Goal: Task Accomplishment & Management: Manage account settings

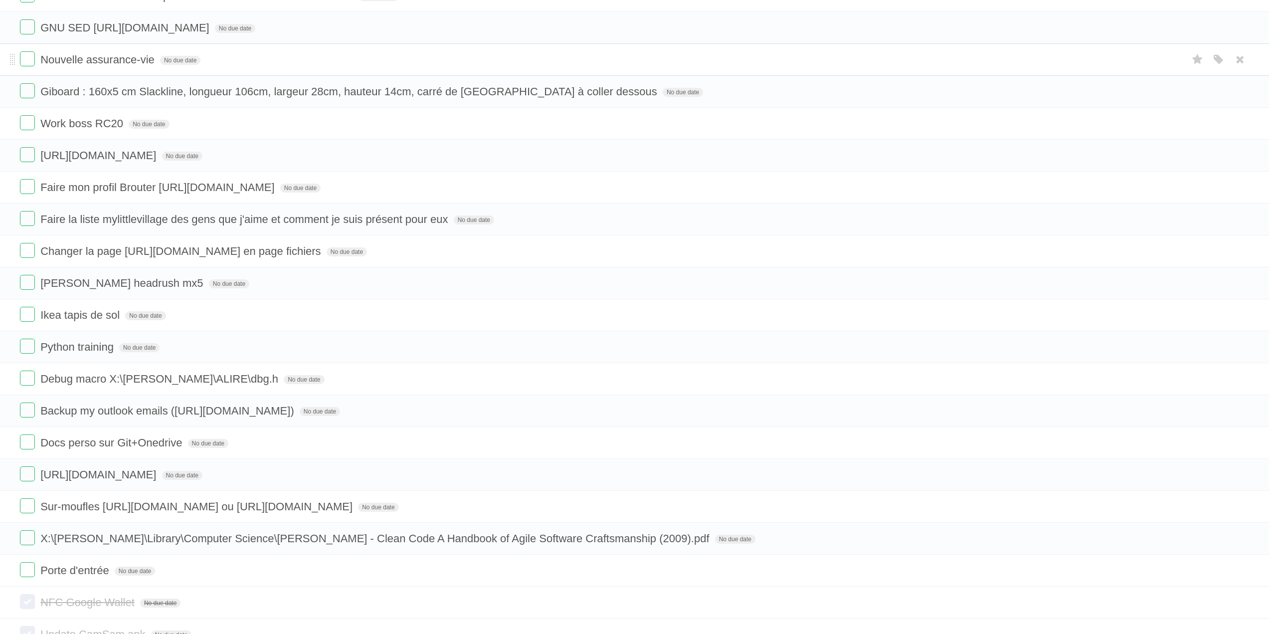
scroll to position [1989, 0]
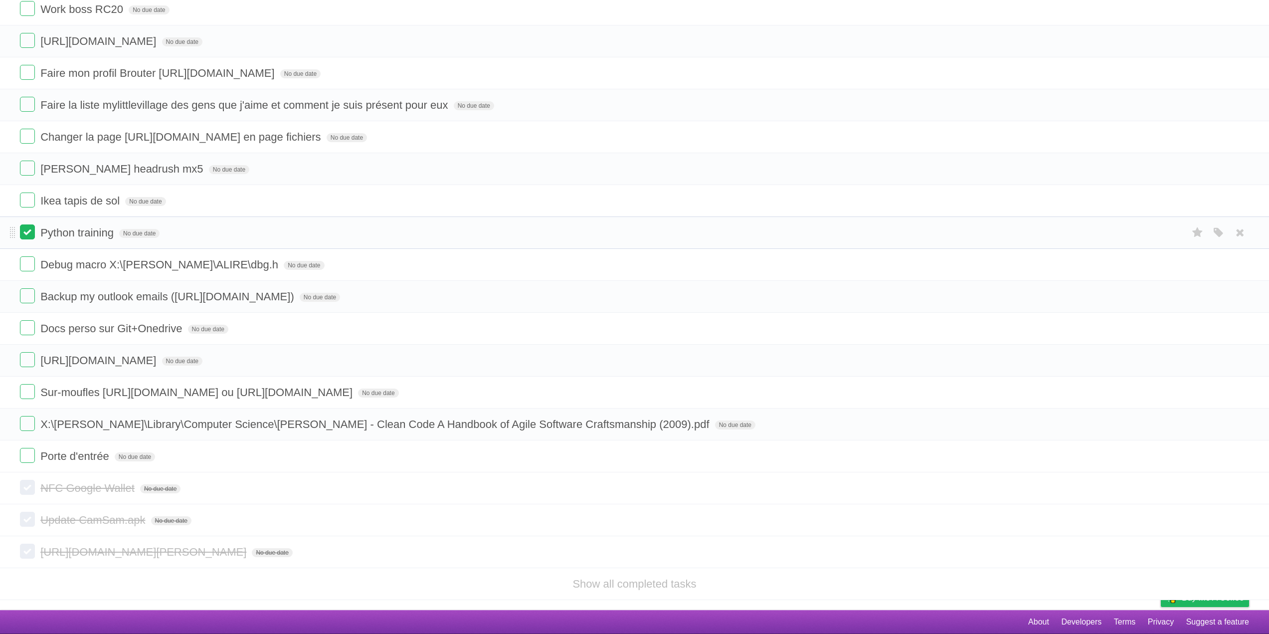
click at [29, 233] on label at bounding box center [27, 231] width 15 height 15
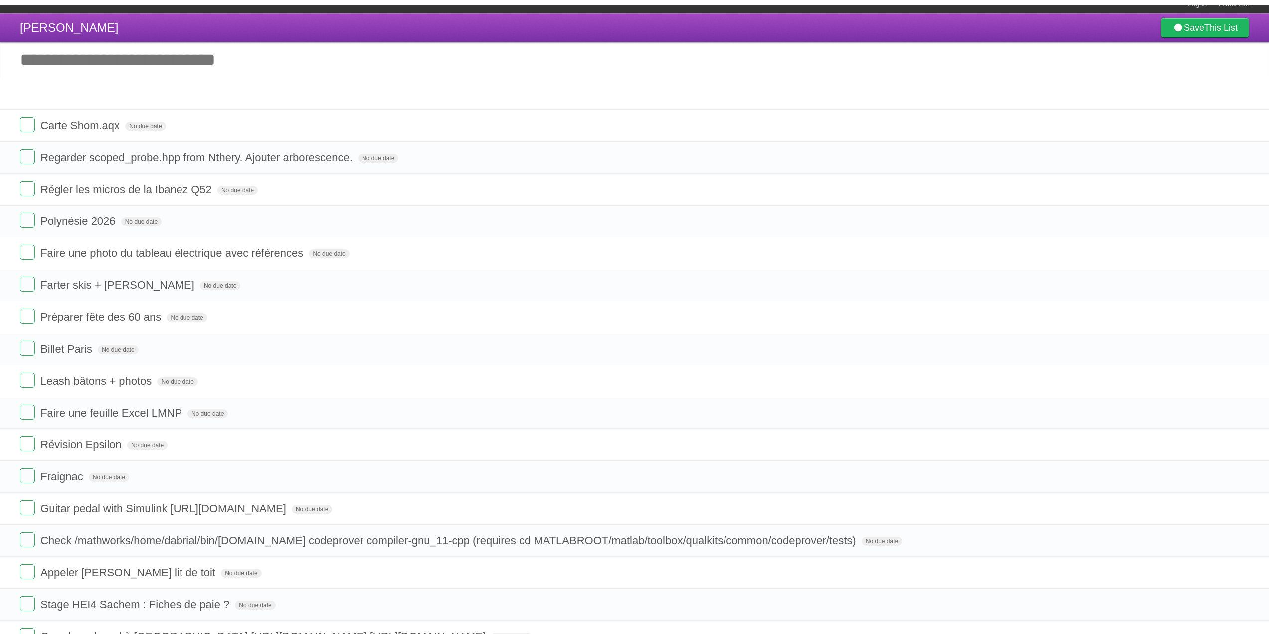
scroll to position [0, 0]
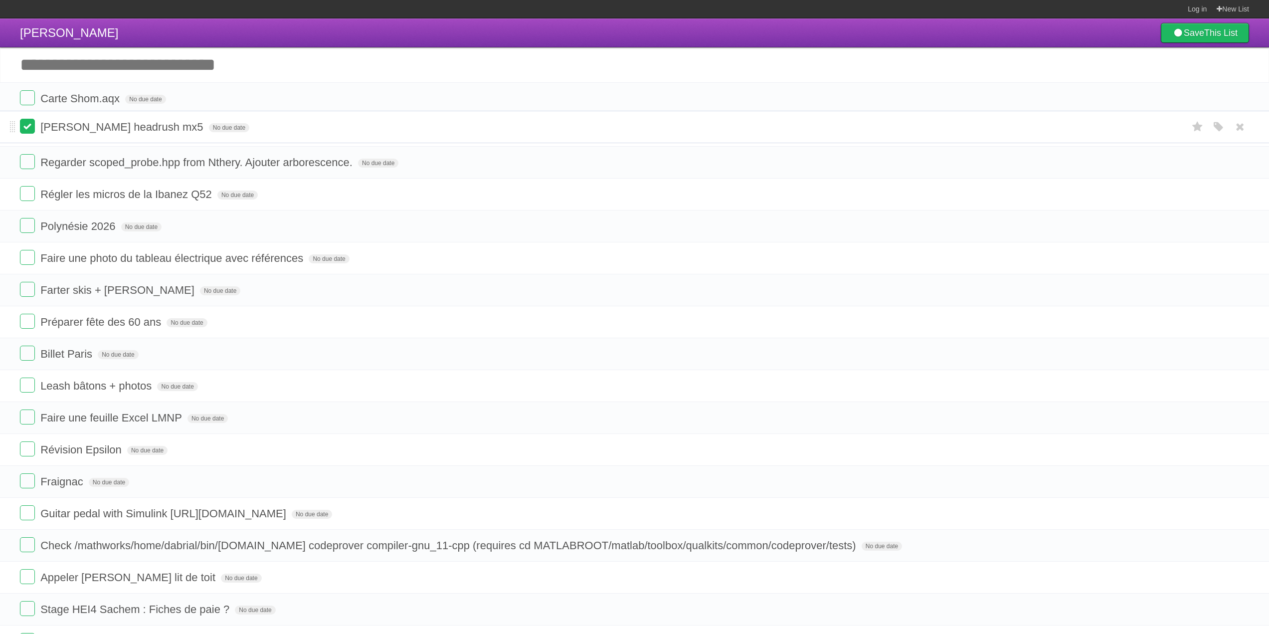
drag, startPoint x: 14, startPoint y: 365, endPoint x: 28, endPoint y: 124, distance: 241.7
drag, startPoint x: 11, startPoint y: 134, endPoint x: 12, endPoint y: 88, distance: 45.9
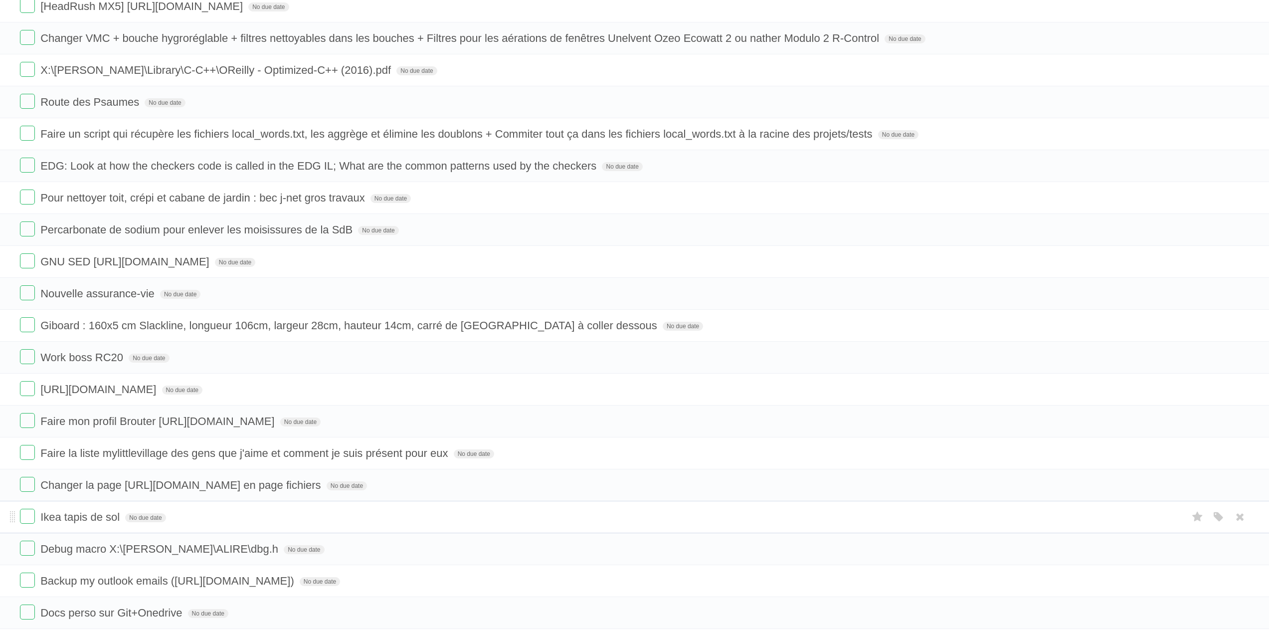
scroll to position [1640, 0]
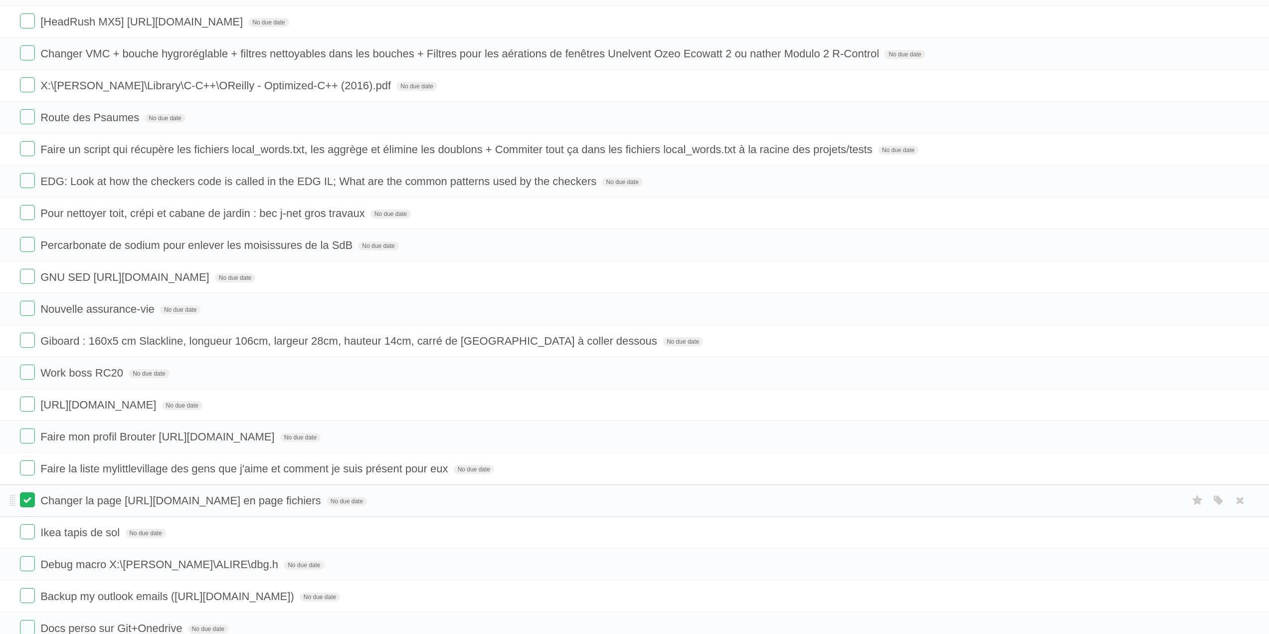
click at [24, 507] on label at bounding box center [27, 499] width 15 height 15
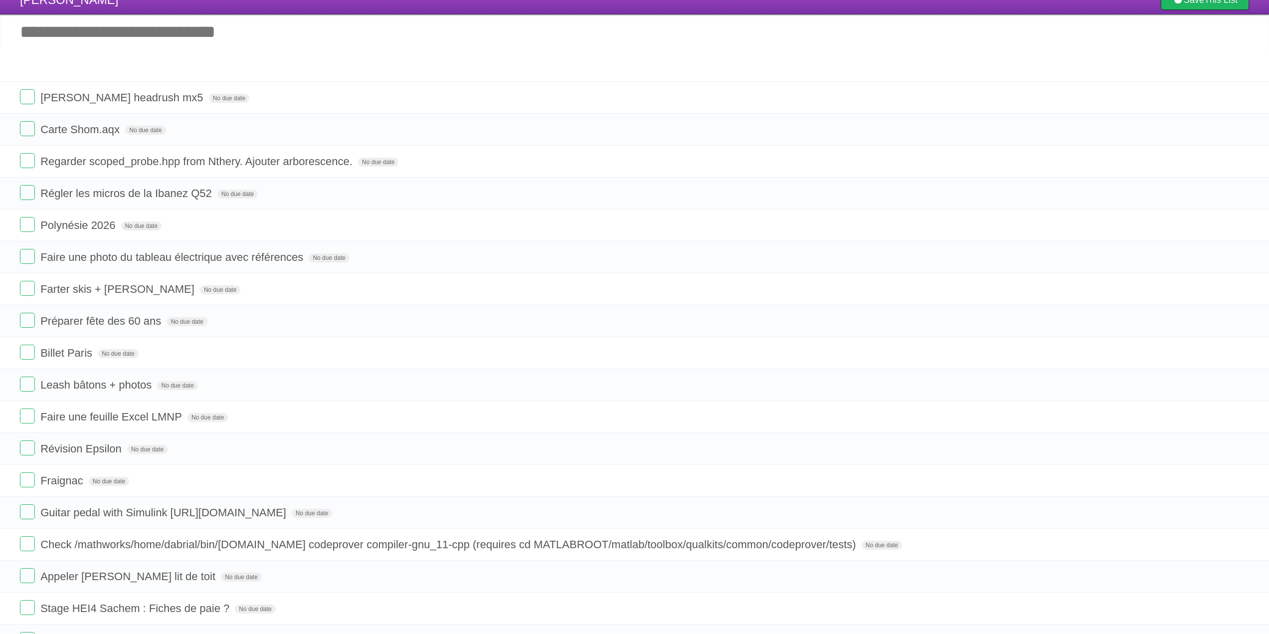
scroll to position [0, 0]
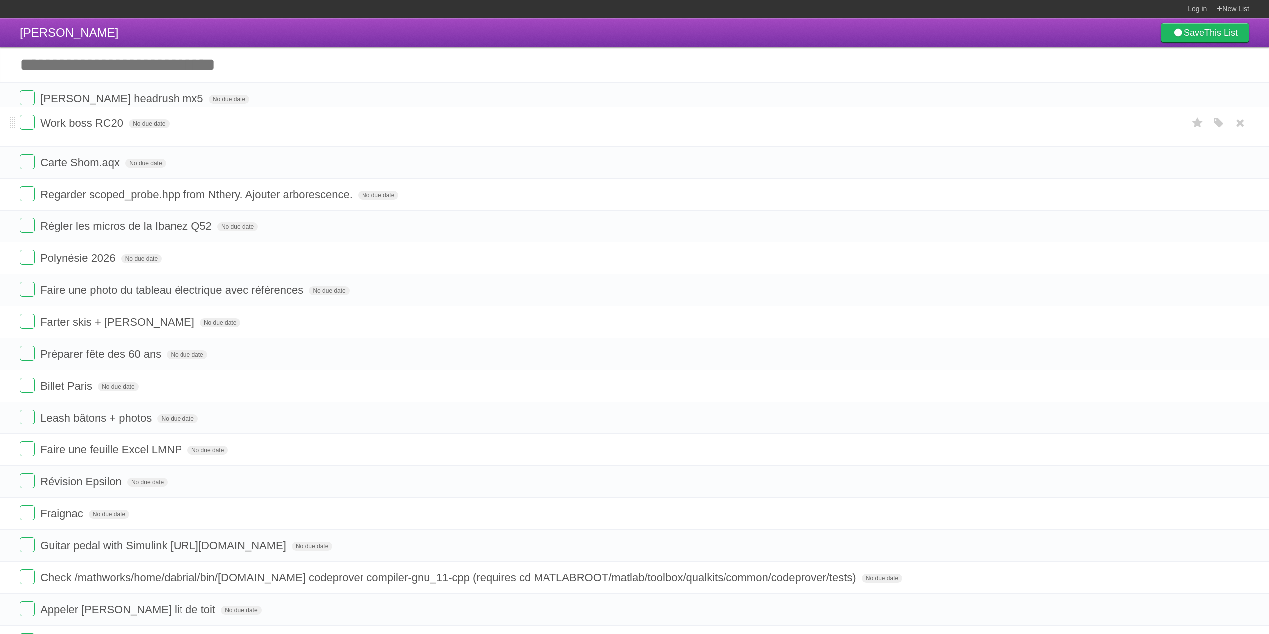
drag, startPoint x: 13, startPoint y: 388, endPoint x: 6, endPoint y: 121, distance: 267.3
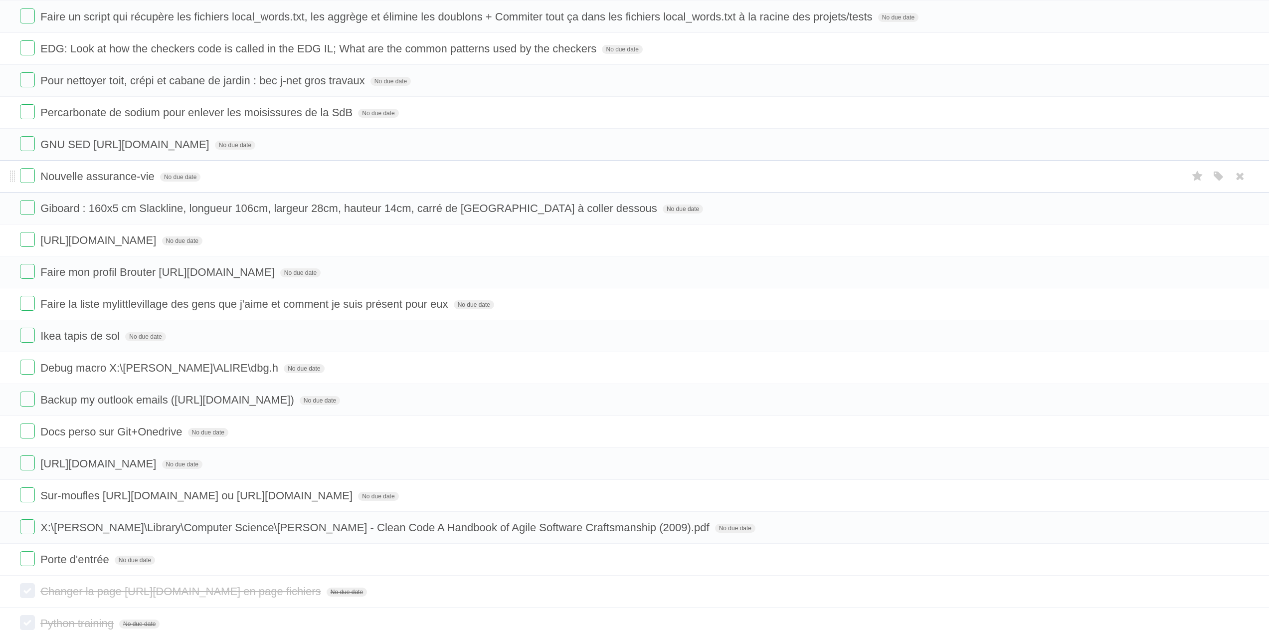
scroll to position [1590, 0]
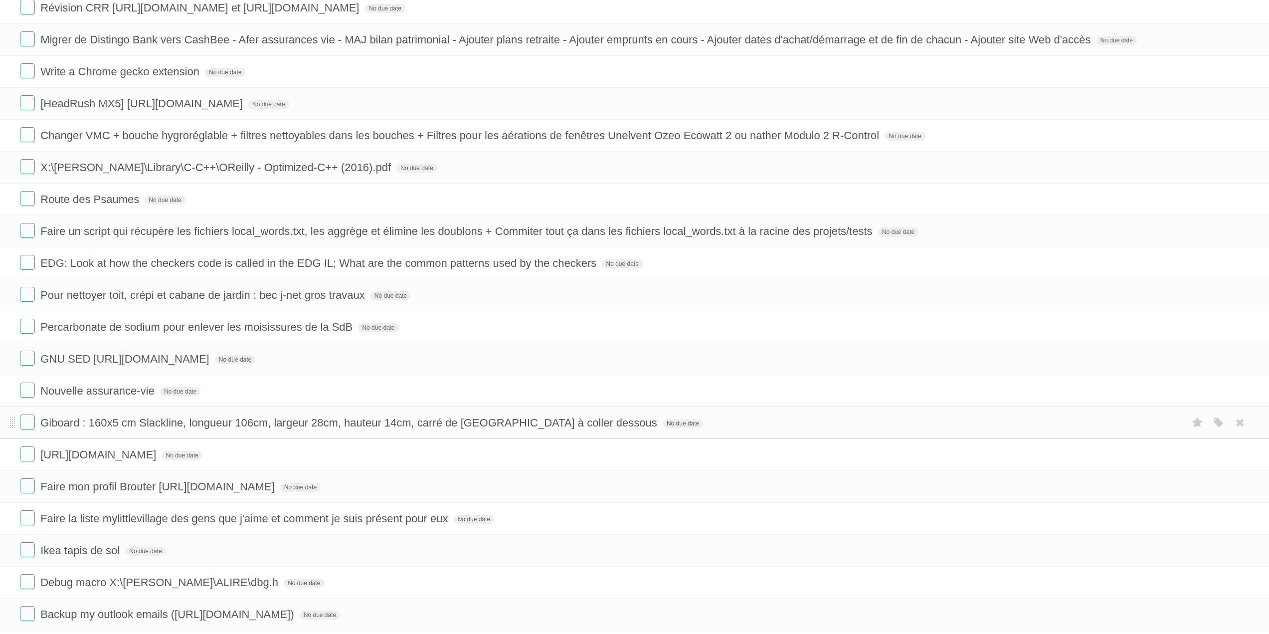
click at [46, 429] on span "Giboard : 160x5 cm Slackline, longueur 106cm, largeur 28cm, hauteur 14cm, carré…" at bounding box center [349, 422] width 619 height 12
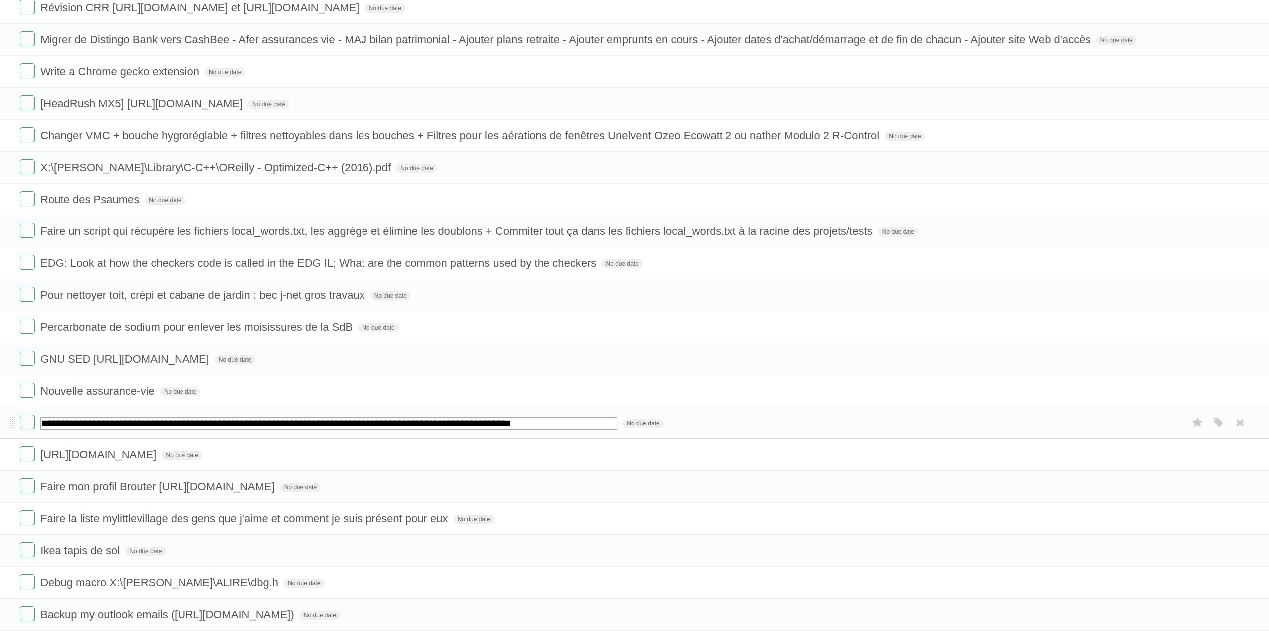
click at [45, 430] on input "**********" at bounding box center [328, 423] width 577 height 13
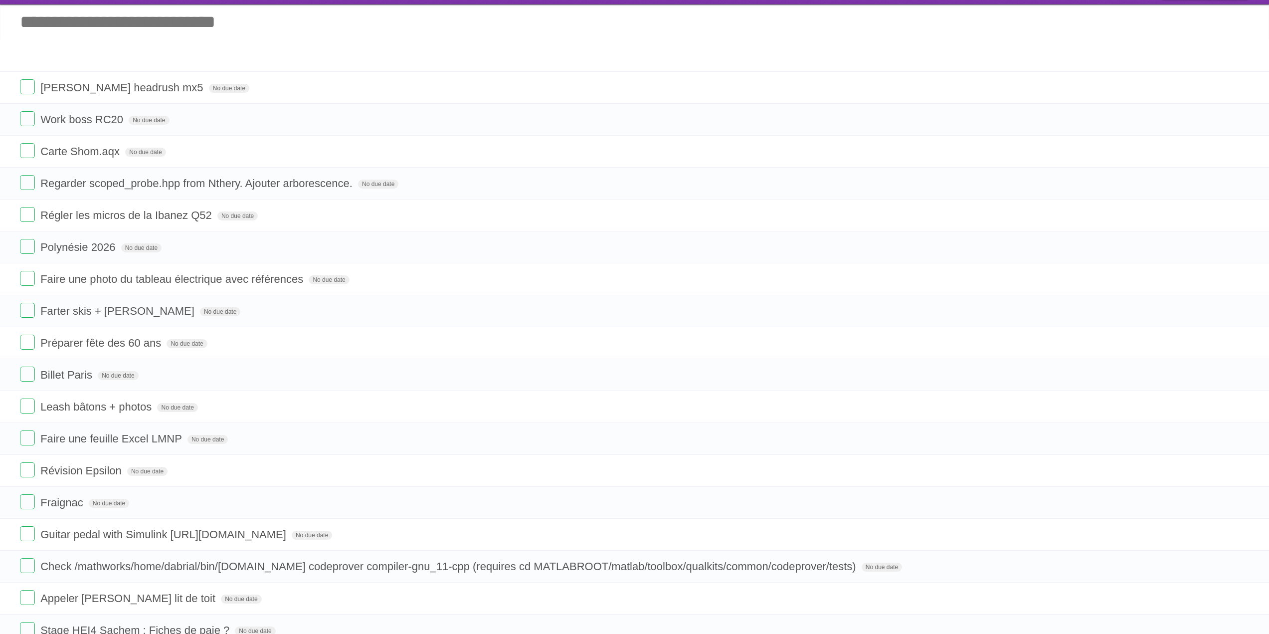
scroll to position [0, 0]
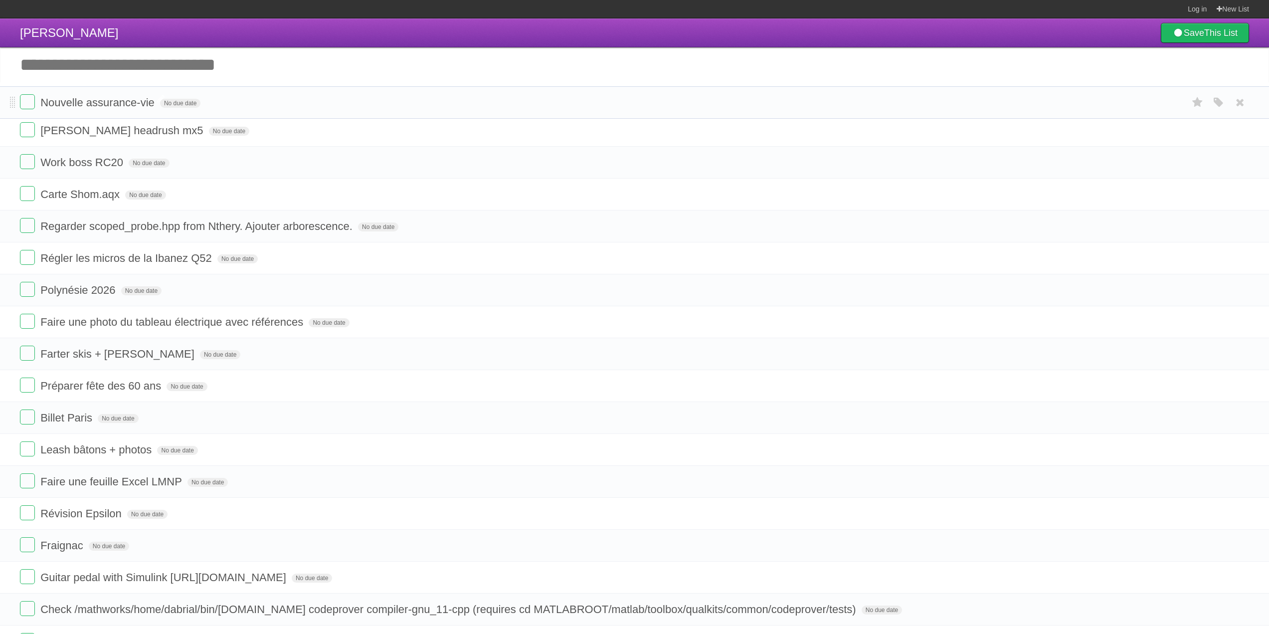
drag, startPoint x: 10, startPoint y: 408, endPoint x: 44, endPoint y: 103, distance: 307.5
click at [12, 348] on li "Farter skis + [PERSON_NAME] No due date White Red Blue Green Purple Orange" at bounding box center [634, 353] width 1269 height 32
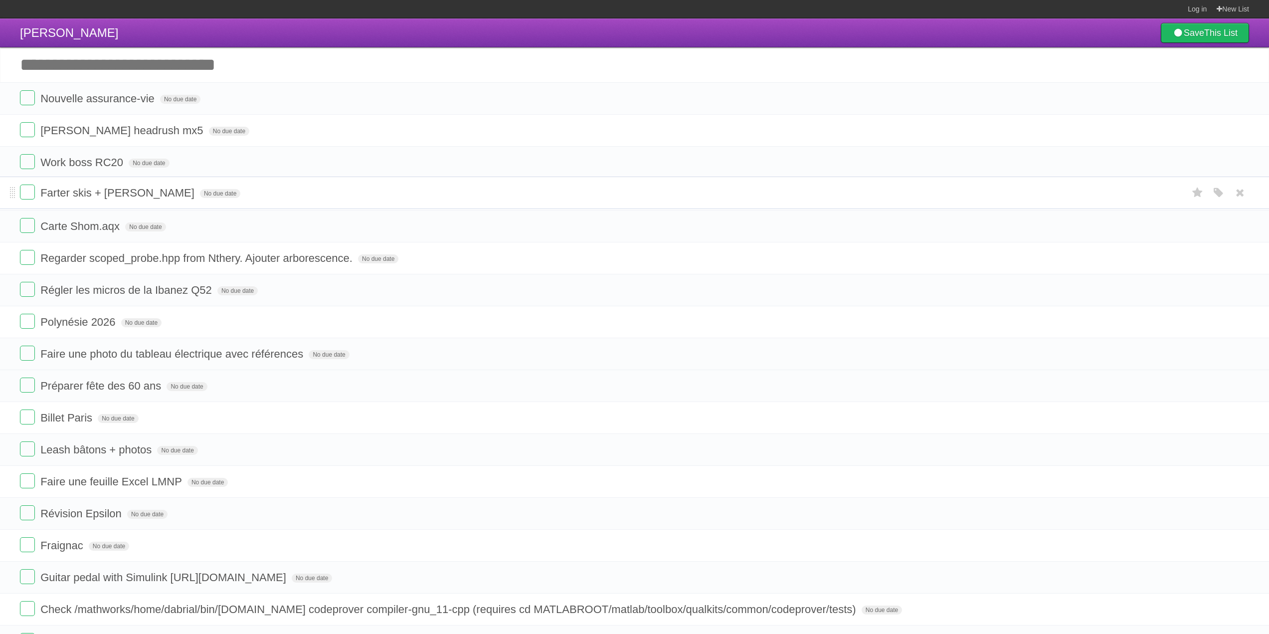
drag, startPoint x: 14, startPoint y: 354, endPoint x: 3, endPoint y: 192, distance: 162.3
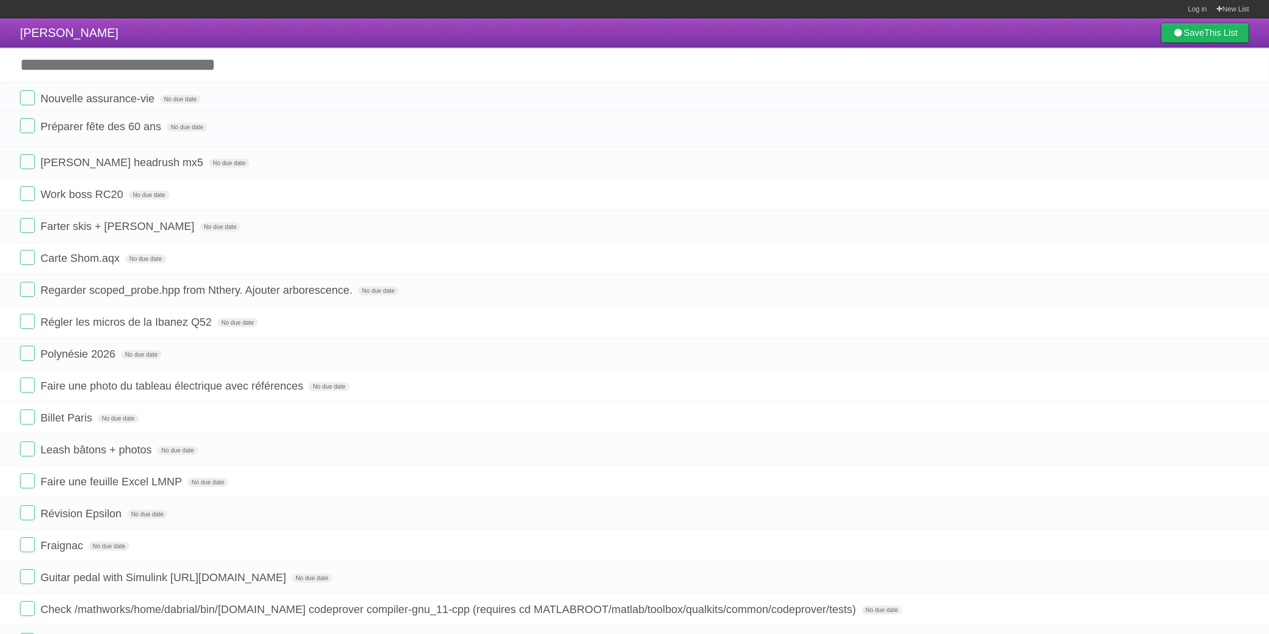
drag, startPoint x: 10, startPoint y: 386, endPoint x: -2, endPoint y: 126, distance: 260.5
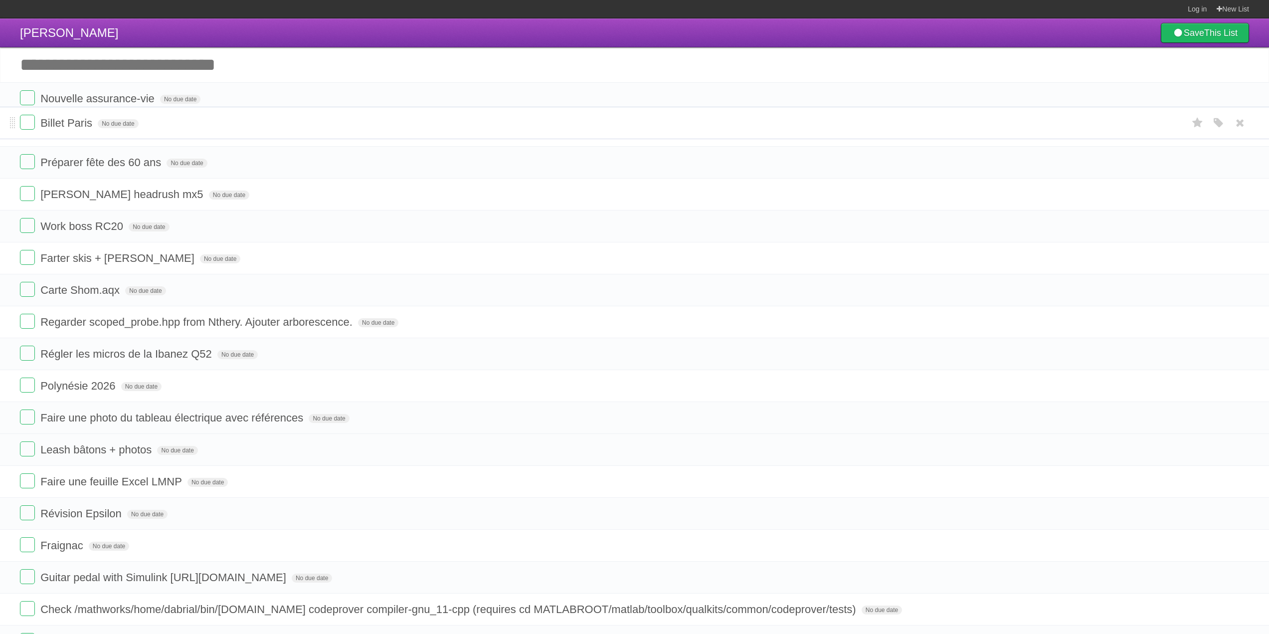
drag, startPoint x: 12, startPoint y: 418, endPoint x: 17, endPoint y: 122, distance: 295.6
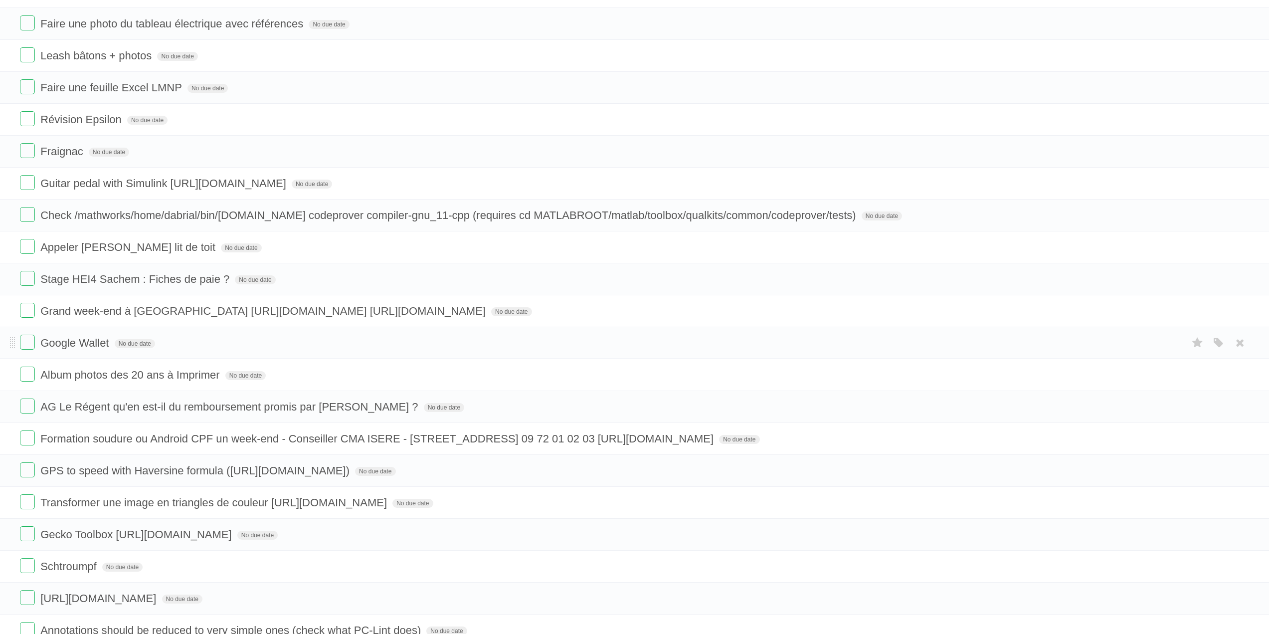
scroll to position [498, 0]
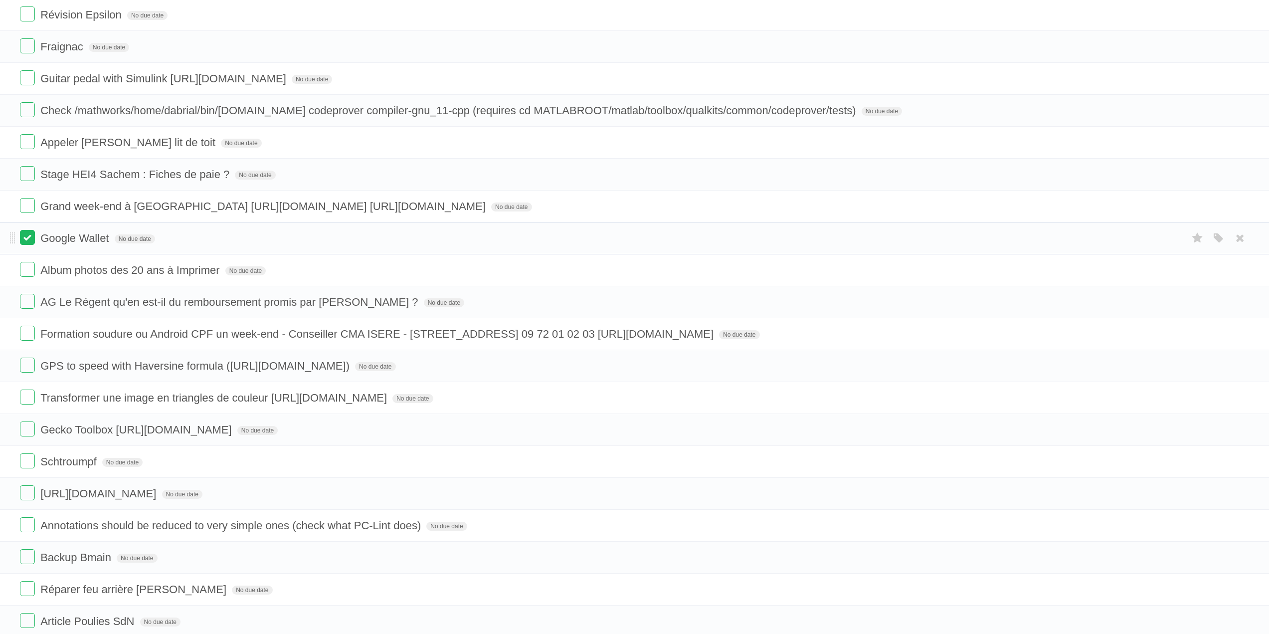
click at [28, 240] on label at bounding box center [27, 237] width 15 height 15
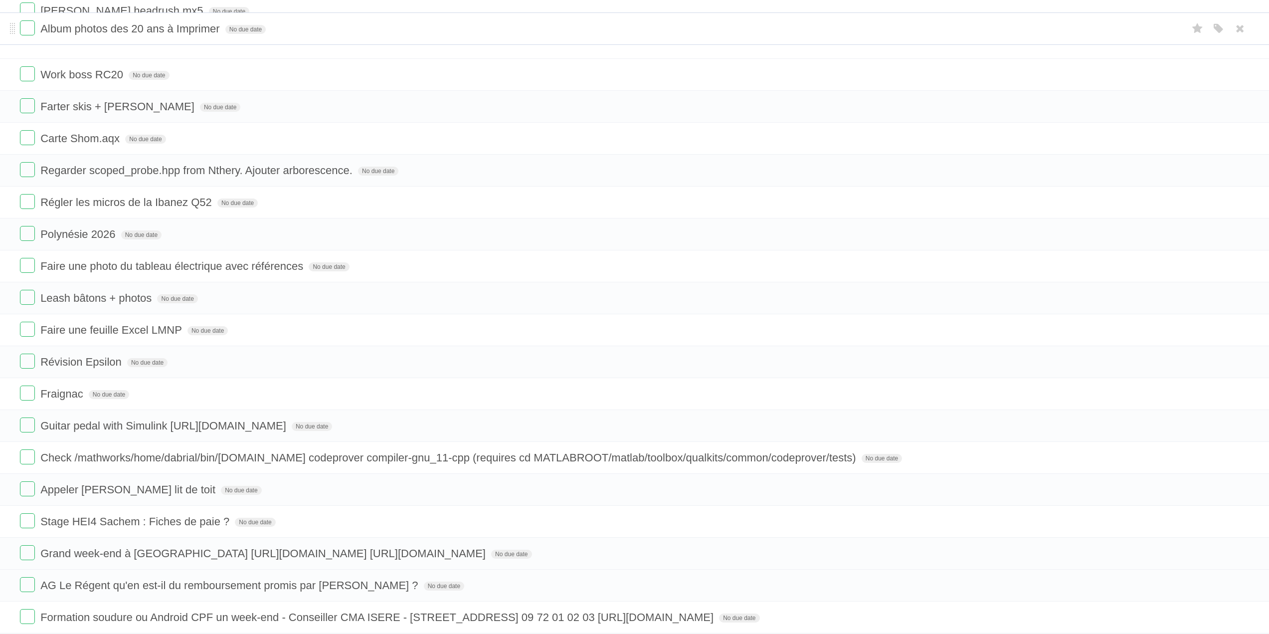
scroll to position [154, 0]
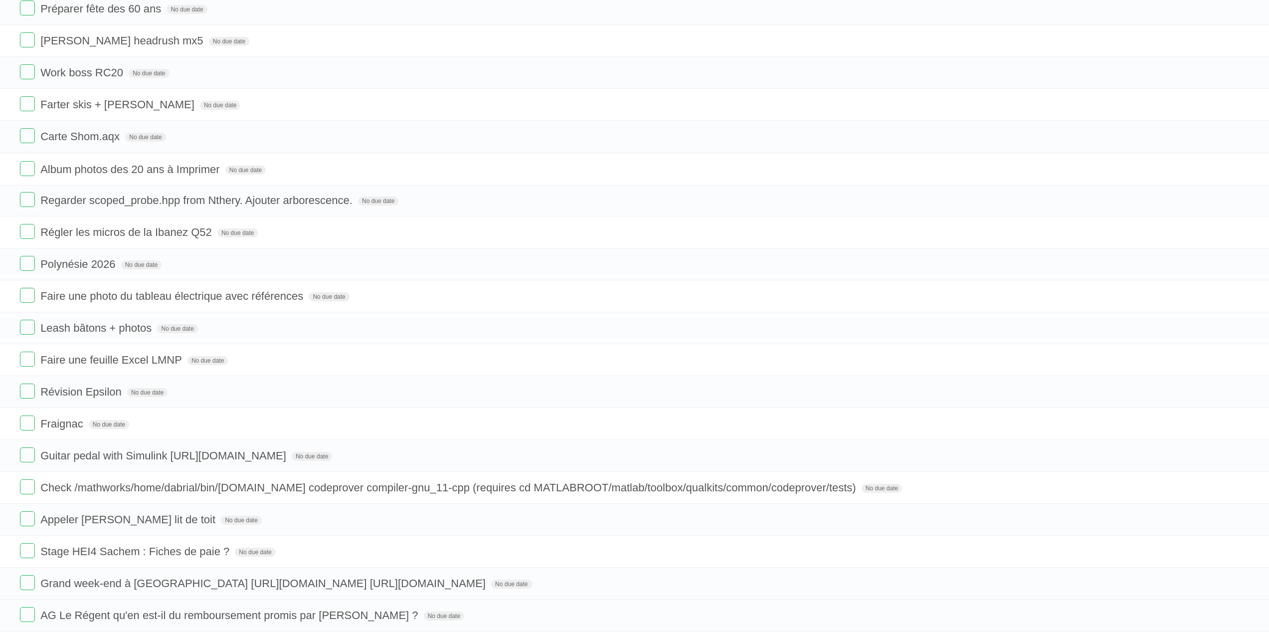
drag, startPoint x: 12, startPoint y: 239, endPoint x: -4, endPoint y: 169, distance: 71.6
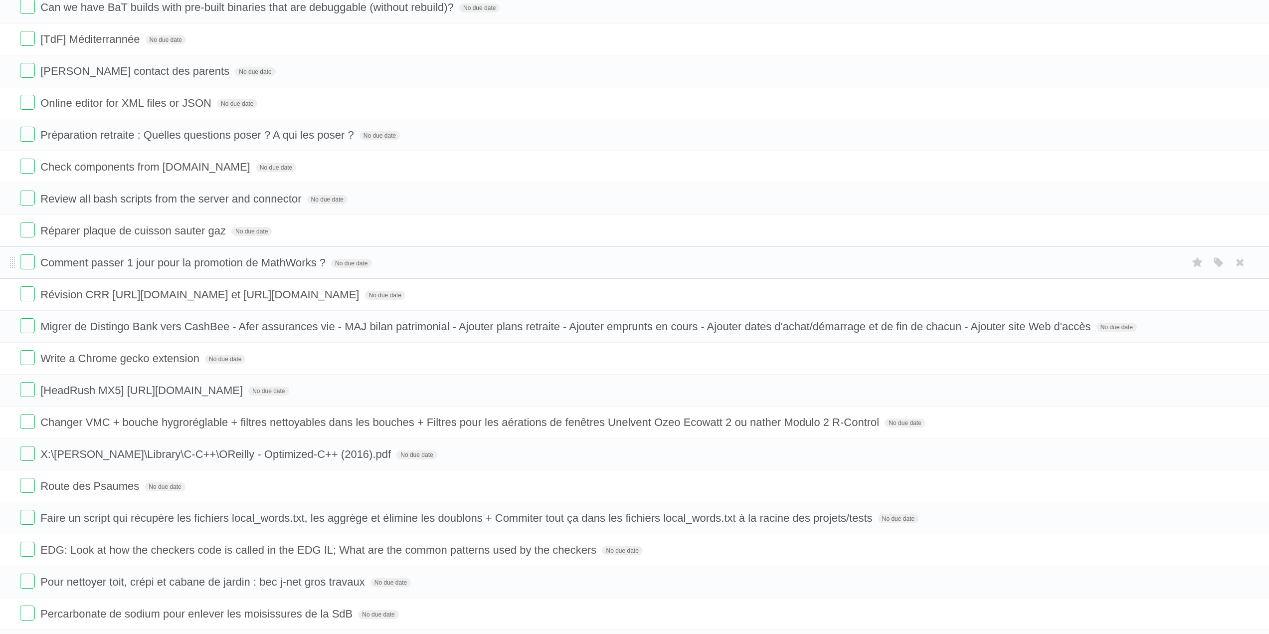
scroll to position [1300, 0]
click at [30, 432] on label at bounding box center [27, 424] width 15 height 15
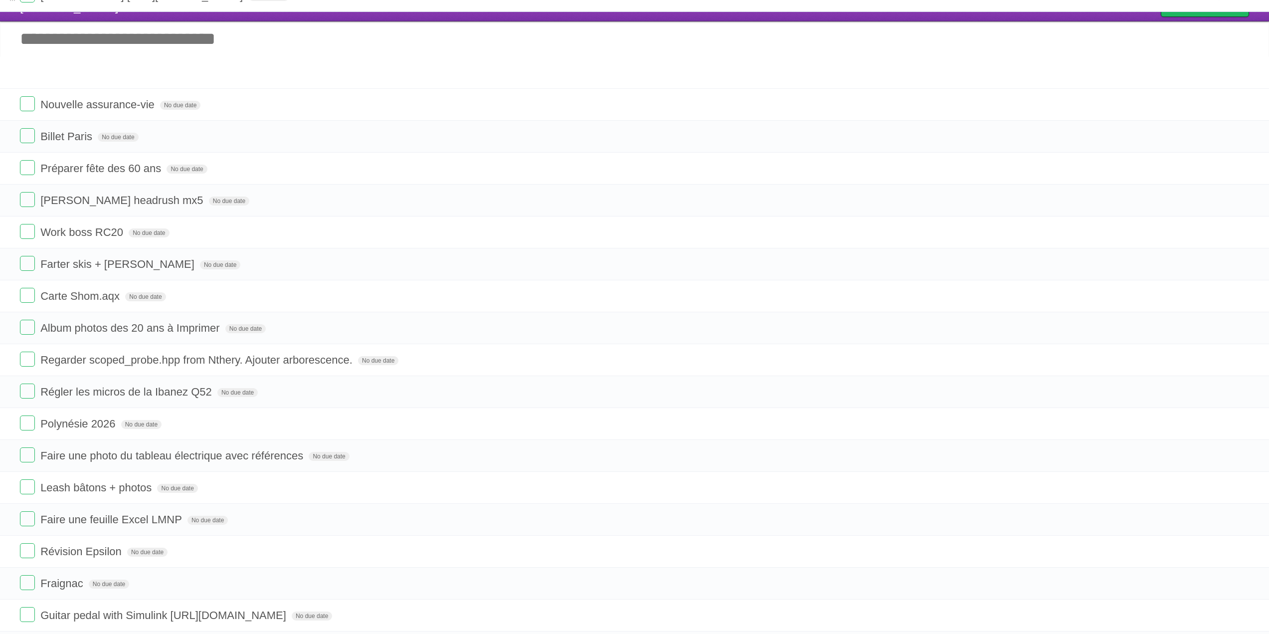
scroll to position [0, 0]
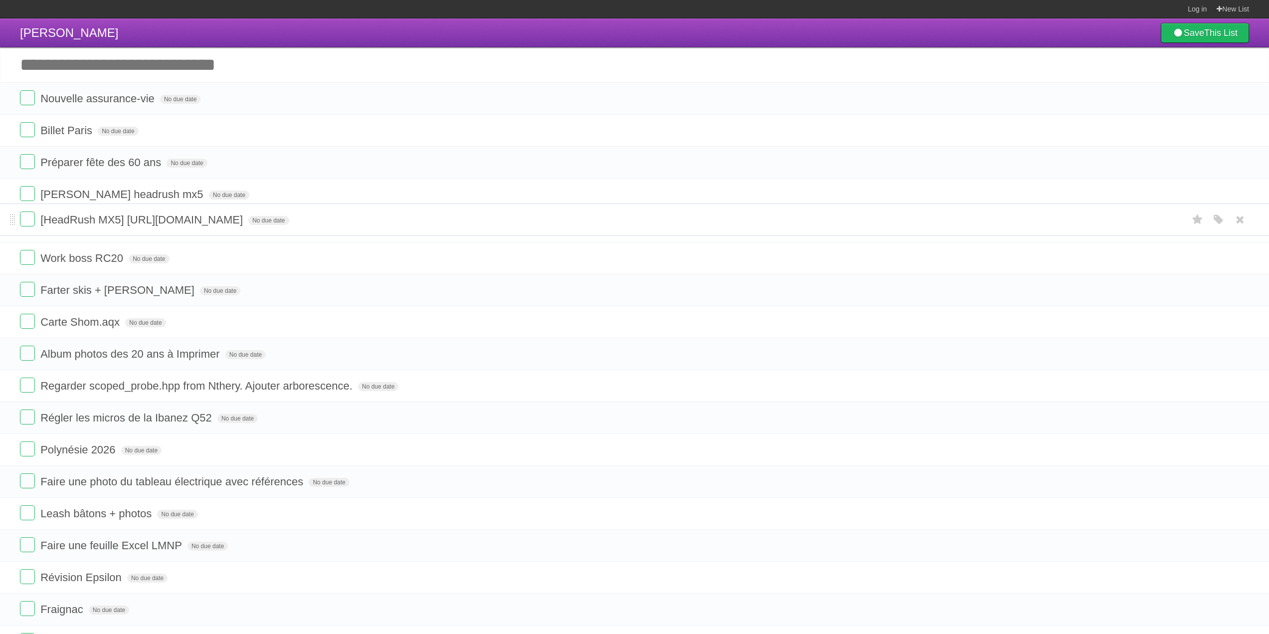
drag, startPoint x: 11, startPoint y: 411, endPoint x: 56, endPoint y: 219, distance: 196.5
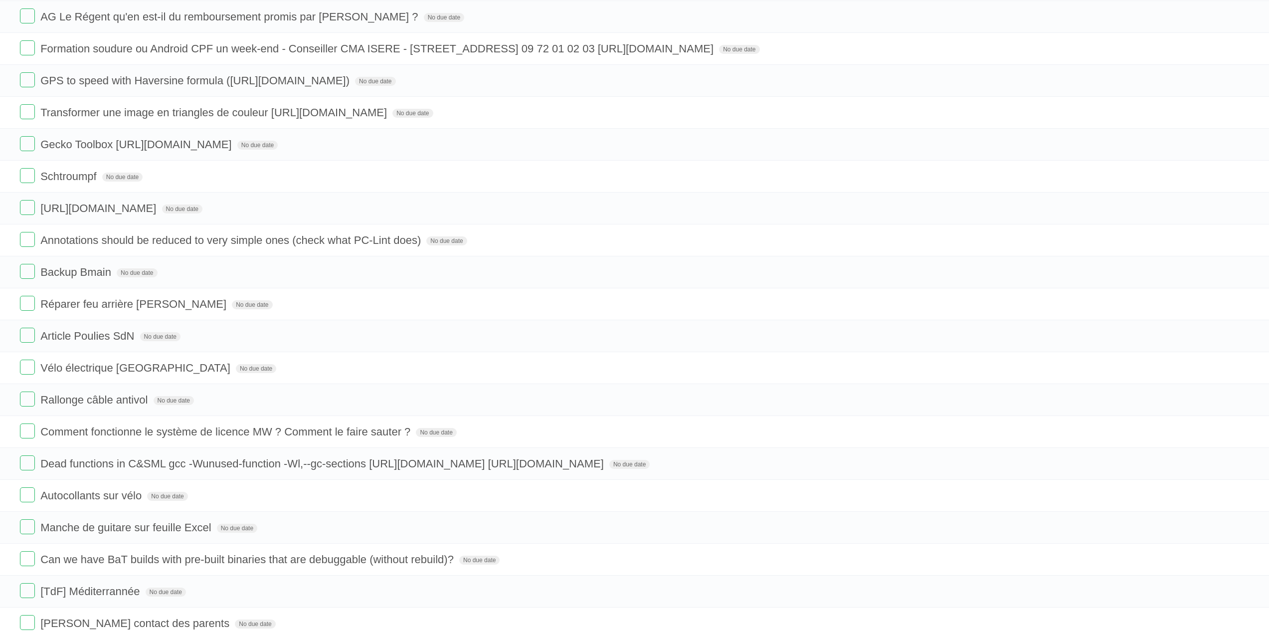
scroll to position [847, 0]
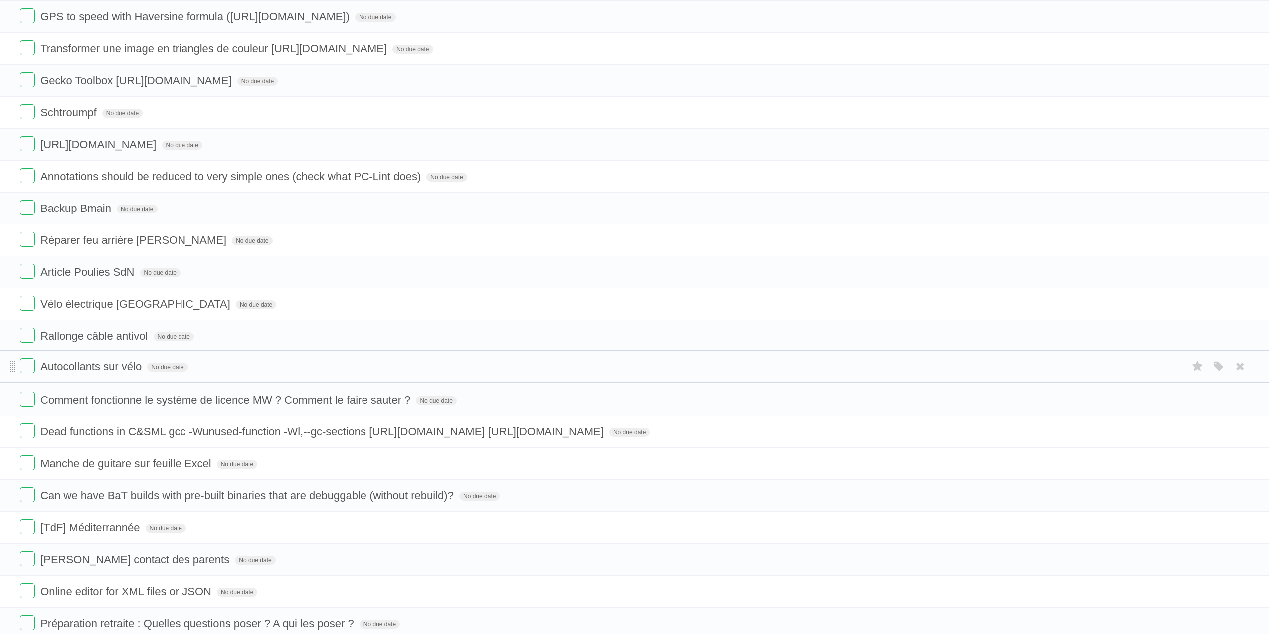
drag, startPoint x: 10, startPoint y: 446, endPoint x: 12, endPoint y: 363, distance: 82.8
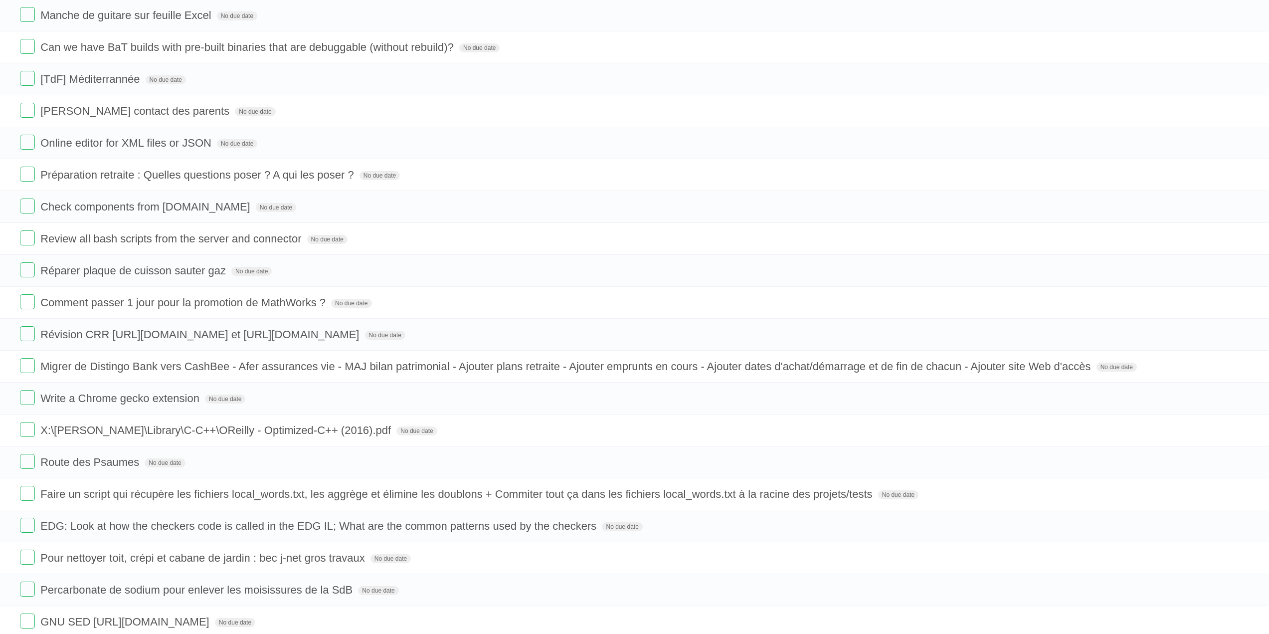
scroll to position [1296, 0]
click at [30, 149] on label at bounding box center [27, 141] width 15 height 15
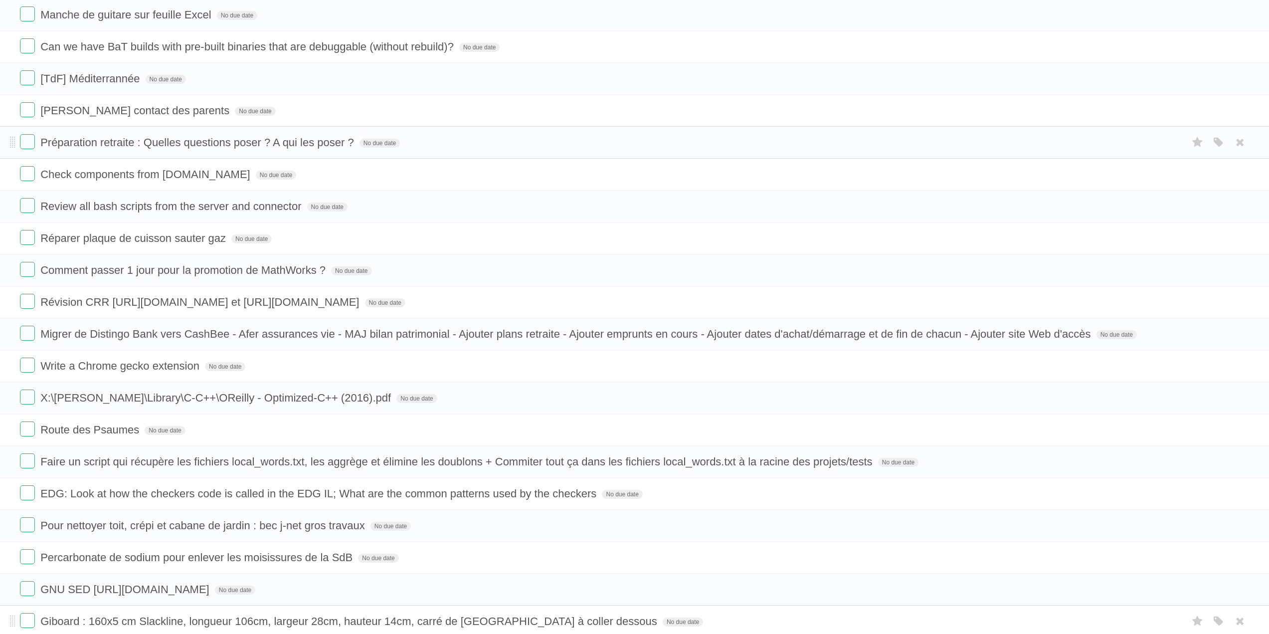
click at [308, 149] on span "Préparation retraite : Quelles questions poser ? A qui les poser ?" at bounding box center [198, 142] width 316 height 12
click at [29, 149] on label at bounding box center [27, 141] width 15 height 15
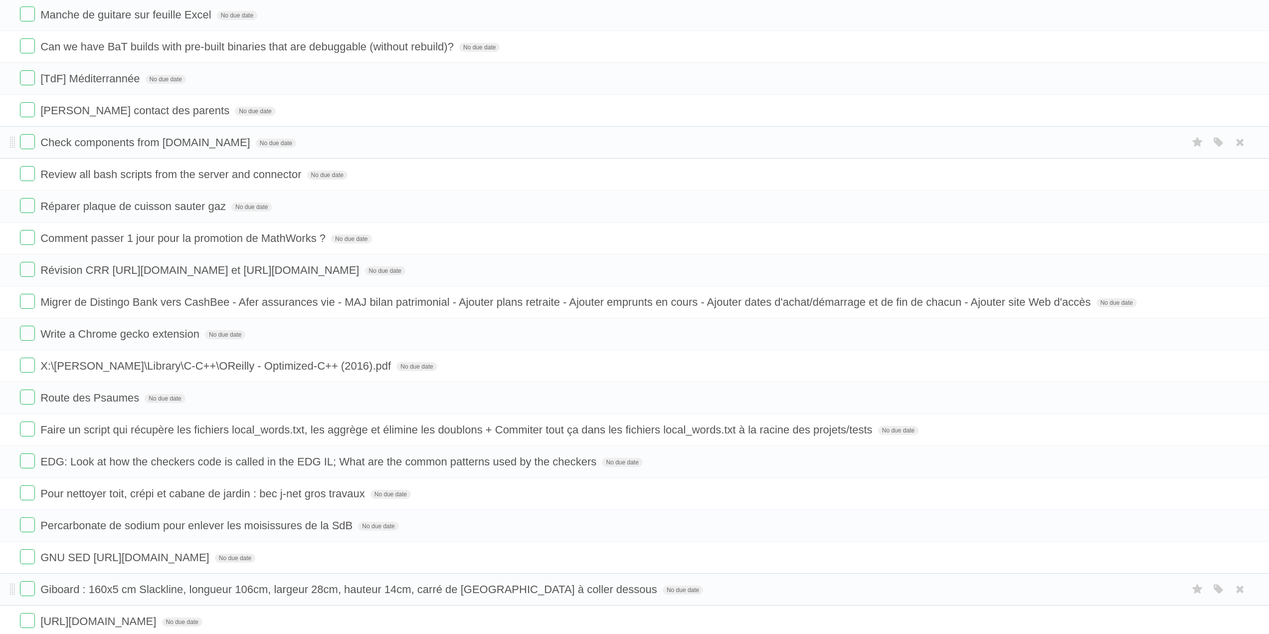
click at [179, 149] on span "Check components from [DOMAIN_NAME]" at bounding box center [146, 142] width 212 height 12
click at [184, 150] on input "**********" at bounding box center [155, 143] width 231 height 13
click at [174, 150] on input "**********" at bounding box center [155, 143] width 231 height 13
drag, startPoint x: 166, startPoint y: 161, endPoint x: 214, endPoint y: 165, distance: 48.5
click at [214, 150] on input "**********" at bounding box center [155, 143] width 231 height 13
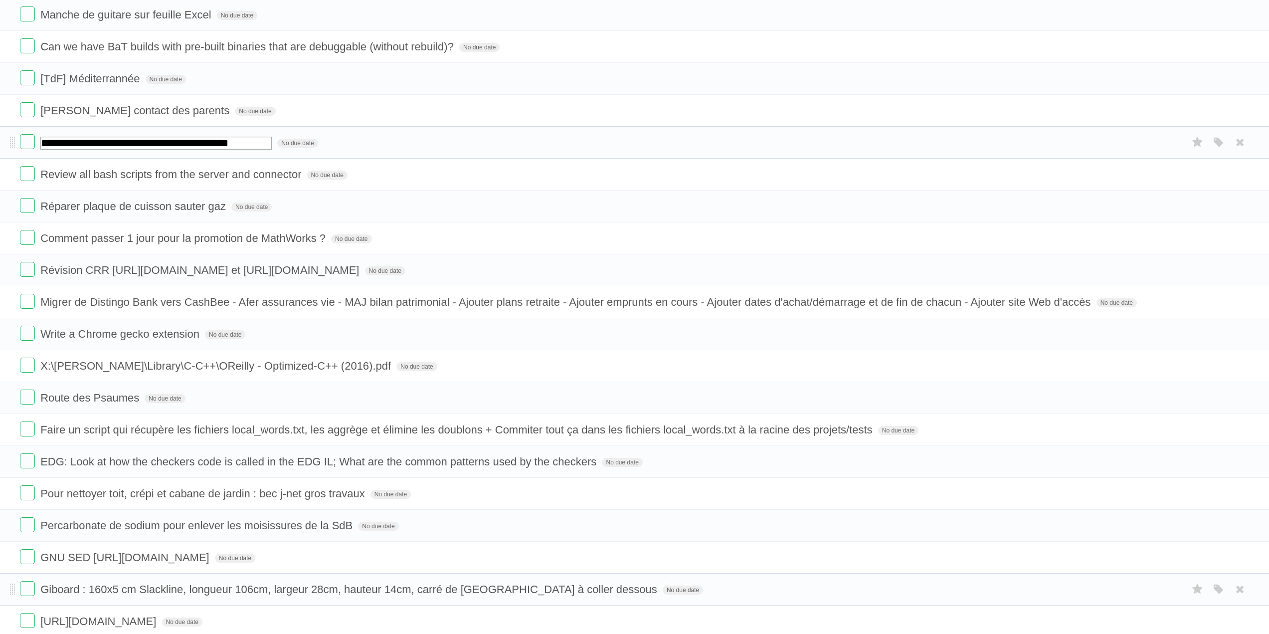
click at [175, 150] on input "**********" at bounding box center [155, 143] width 231 height 13
drag, startPoint x: 175, startPoint y: 164, endPoint x: 259, endPoint y: 166, distance: 83.8
click at [259, 150] on input "**********" at bounding box center [155, 143] width 231 height 13
click at [25, 149] on label at bounding box center [27, 141] width 15 height 15
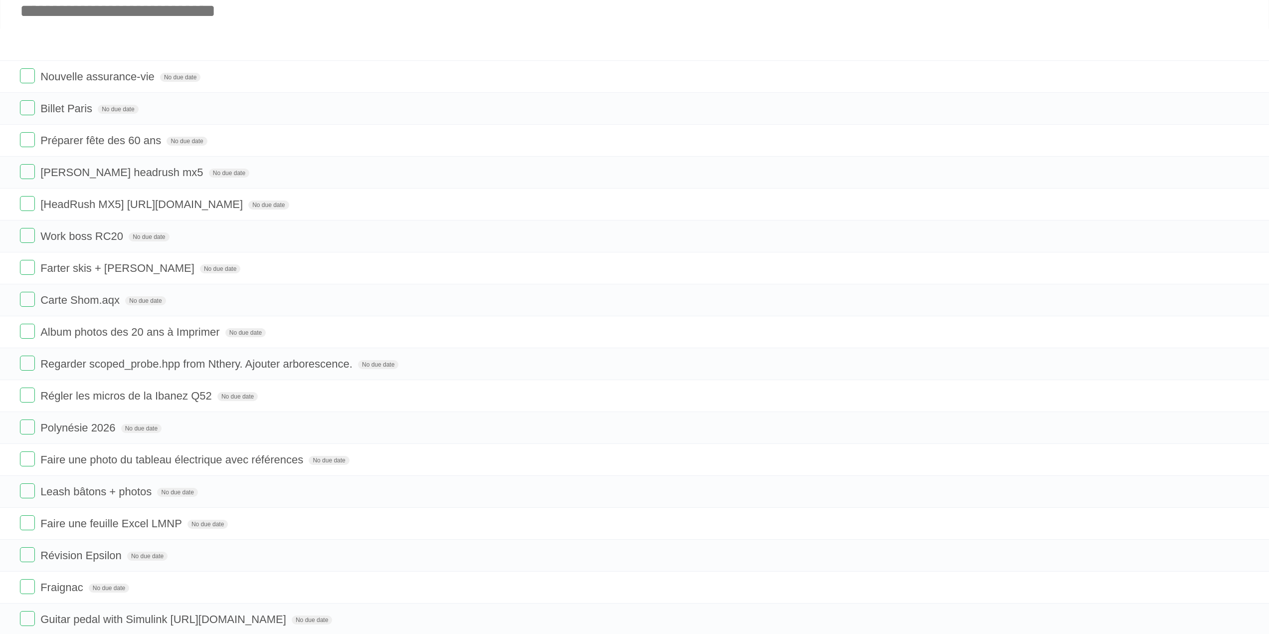
scroll to position [0, 0]
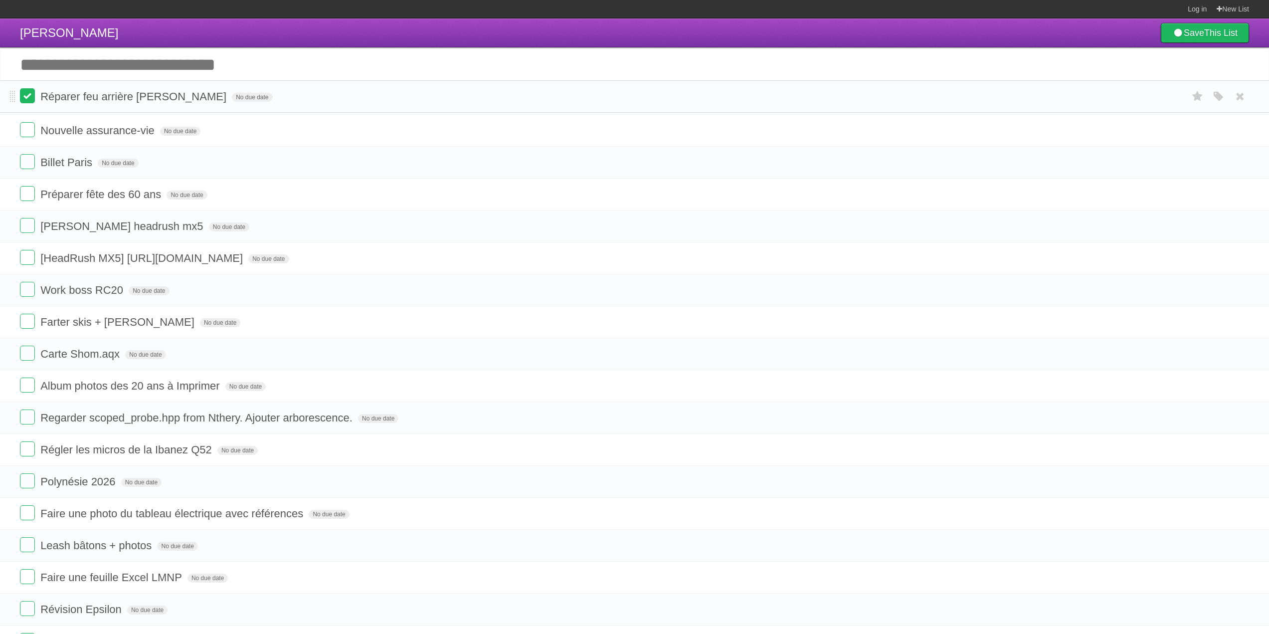
drag, startPoint x: 12, startPoint y: 314, endPoint x: 21, endPoint y: 93, distance: 220.5
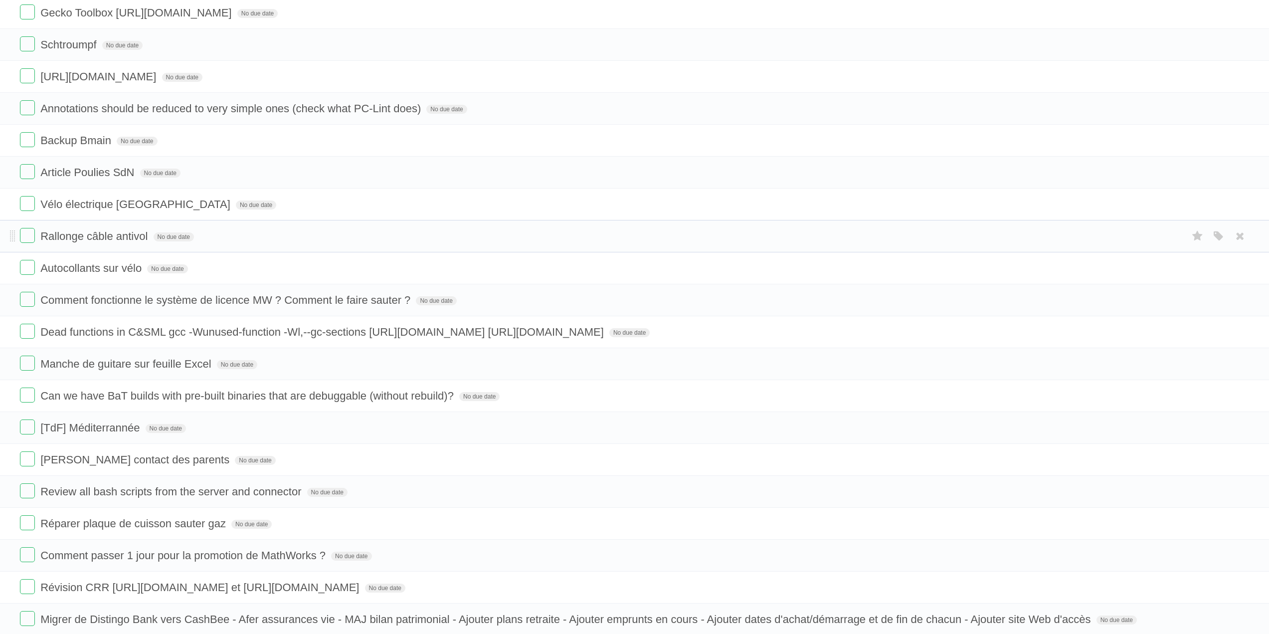
scroll to position [847, 0]
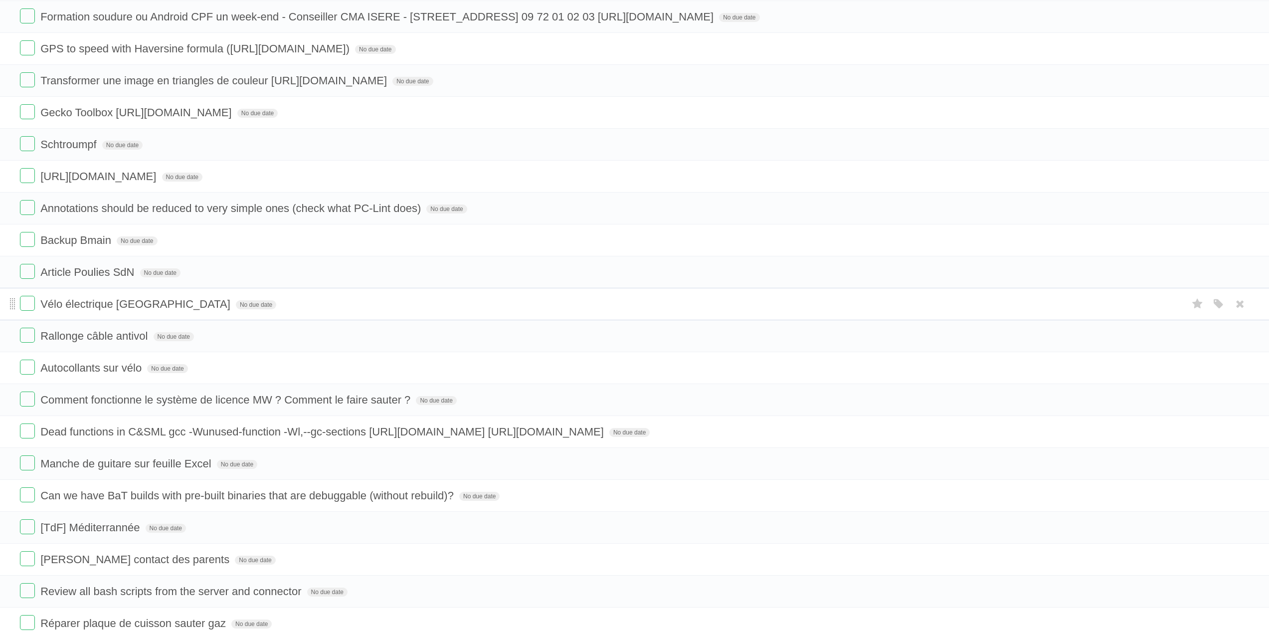
click at [12, 303] on span at bounding box center [12, 304] width 5 height 12
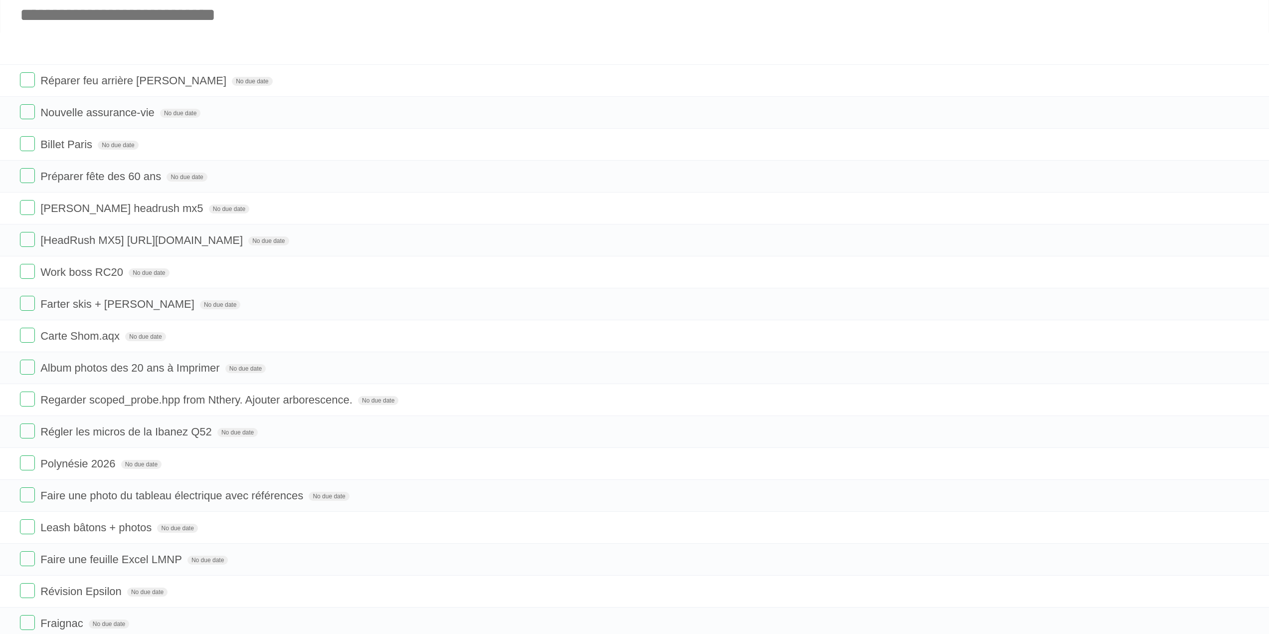
scroll to position [0, 0]
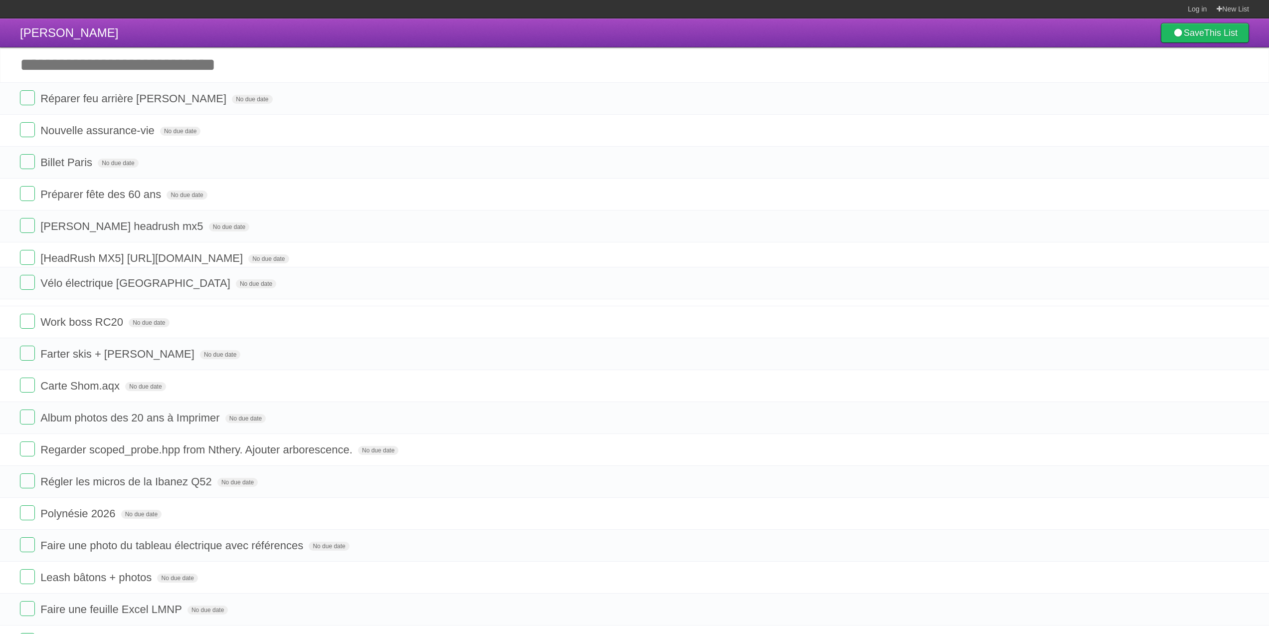
drag, startPoint x: 10, startPoint y: 305, endPoint x: -5, endPoint y: 284, distance: 26.7
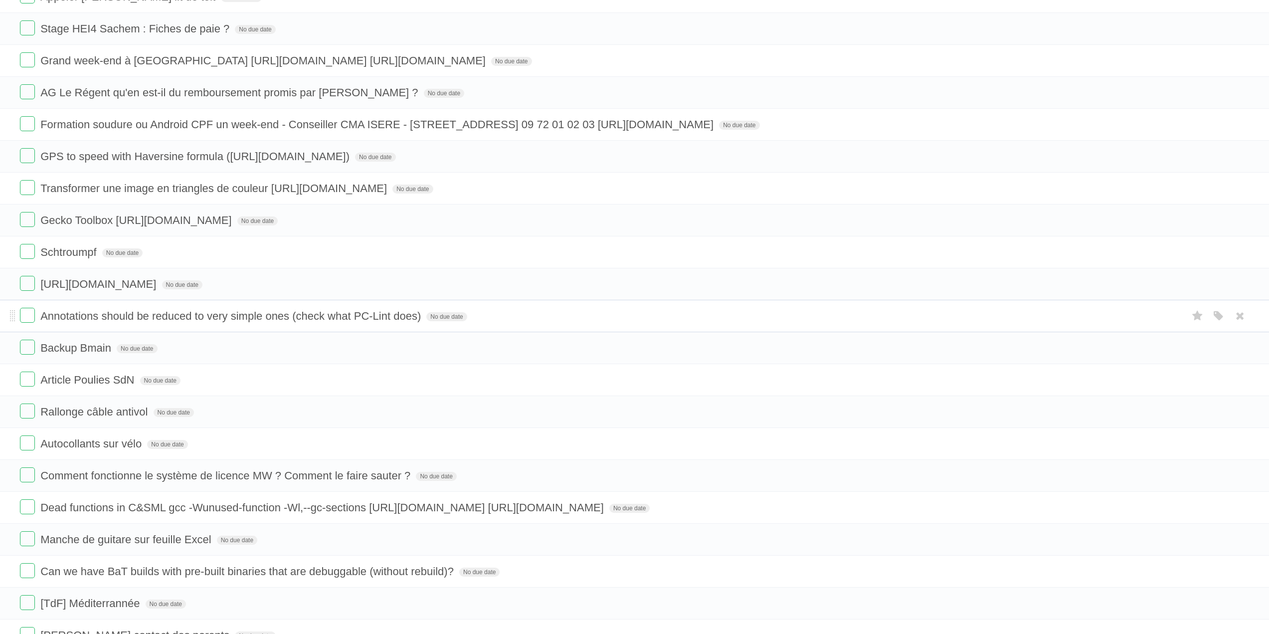
click at [45, 317] on span "Annotations should be reduced to very simple ones (check what PC-Lint does)" at bounding box center [231, 316] width 383 height 12
drag, startPoint x: 47, startPoint y: 316, endPoint x: 423, endPoint y: 322, distance: 375.9
click at [423, 322] on input "**********" at bounding box center [246, 316] width 412 height 13
click at [27, 317] on label at bounding box center [27, 315] width 15 height 15
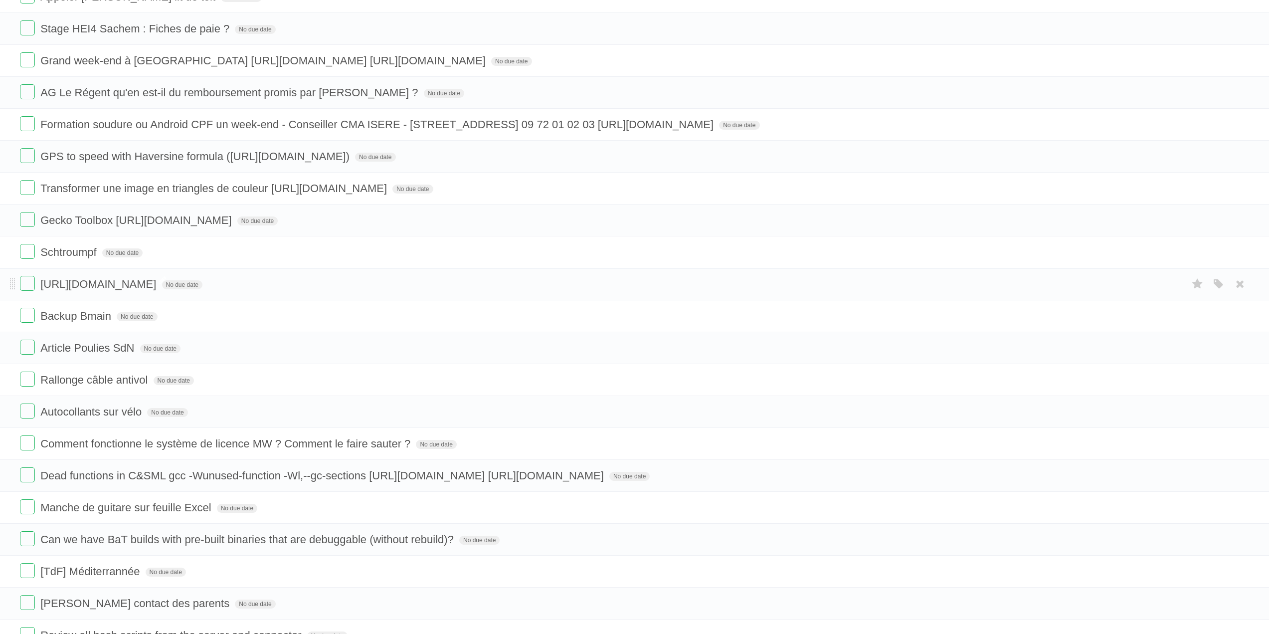
click at [77, 285] on span "[URL][DOMAIN_NAME]" at bounding box center [99, 284] width 118 height 12
click at [77, 285] on input "**********" at bounding box center [216, 284] width 352 height 13
click at [31, 284] on label at bounding box center [27, 283] width 15 height 15
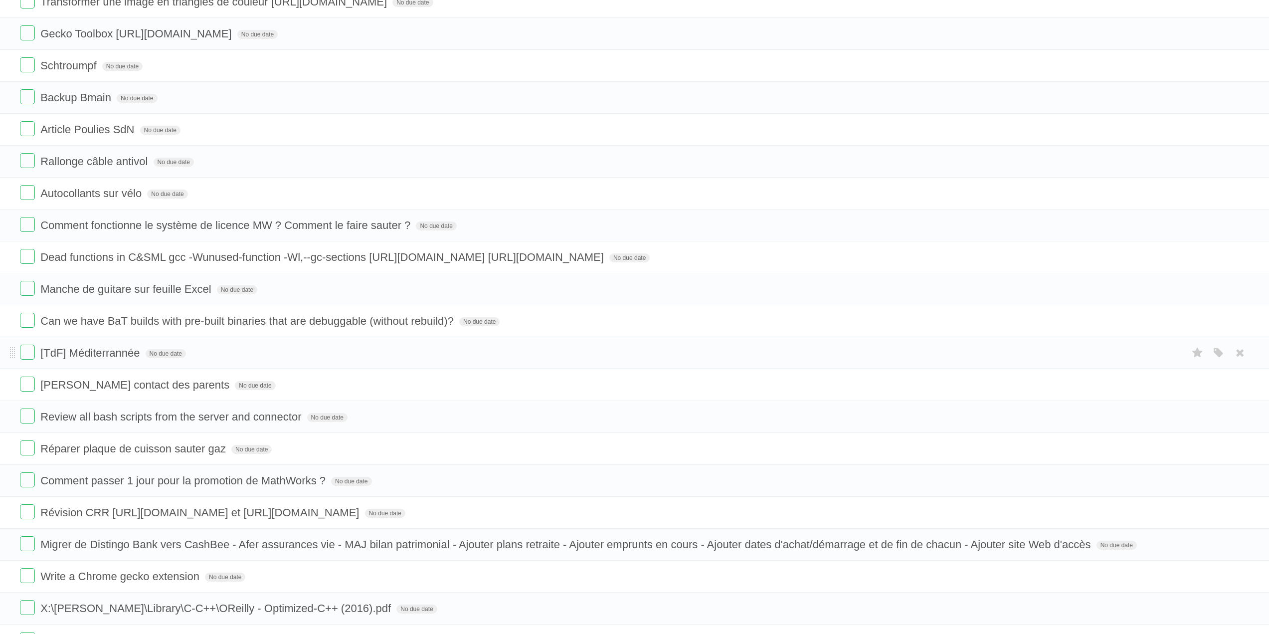
scroll to position [918, 0]
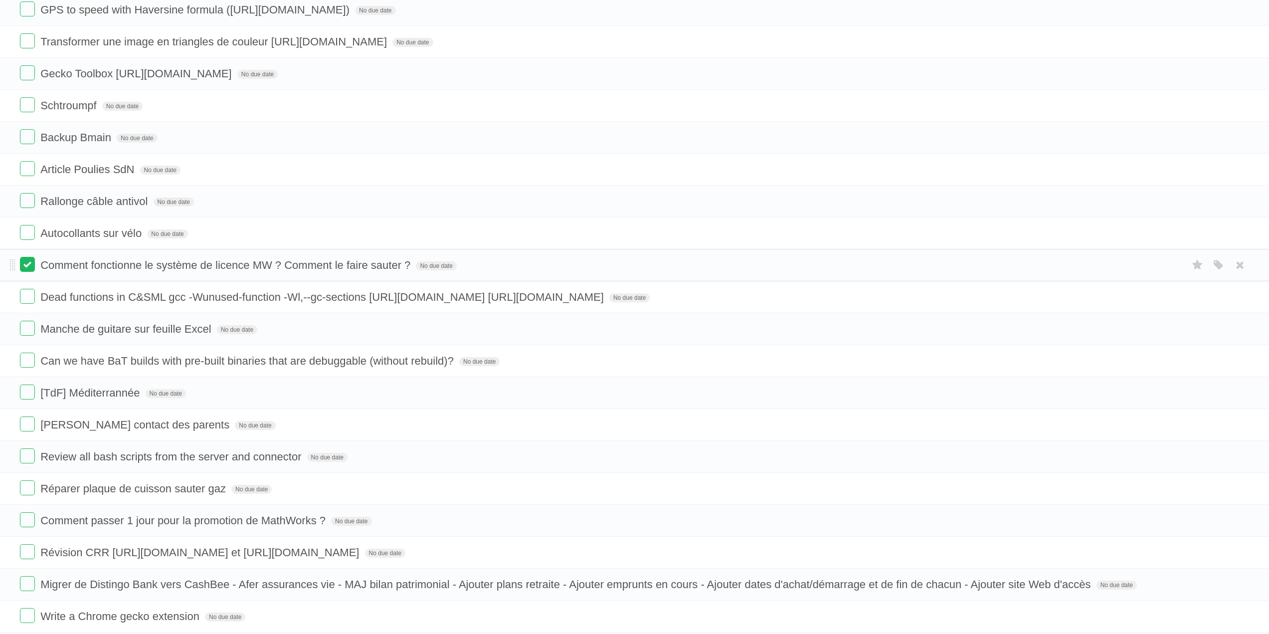
click at [31, 264] on label at bounding box center [27, 264] width 15 height 15
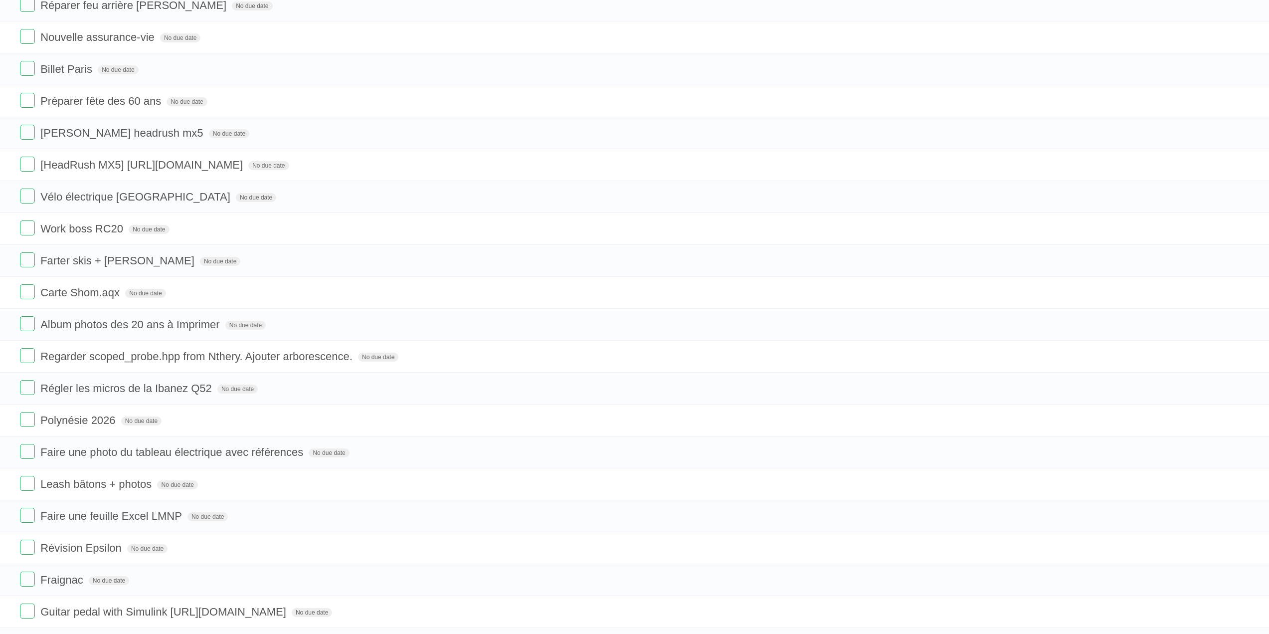
scroll to position [71, 0]
